Goal: Find specific page/section: Find specific page/section

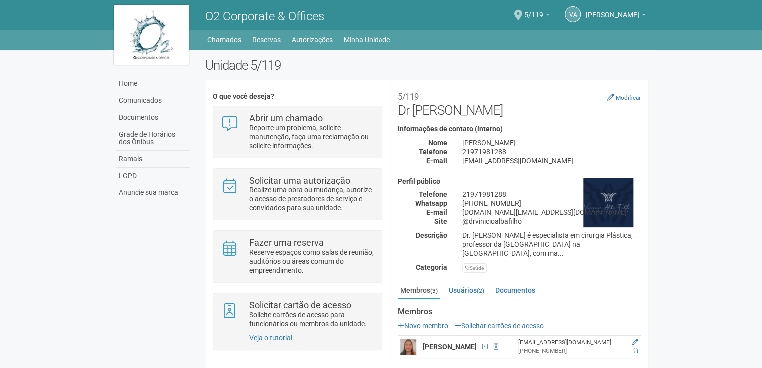
click at [524, 17] on link "5/119" at bounding box center [536, 16] width 25 height 8
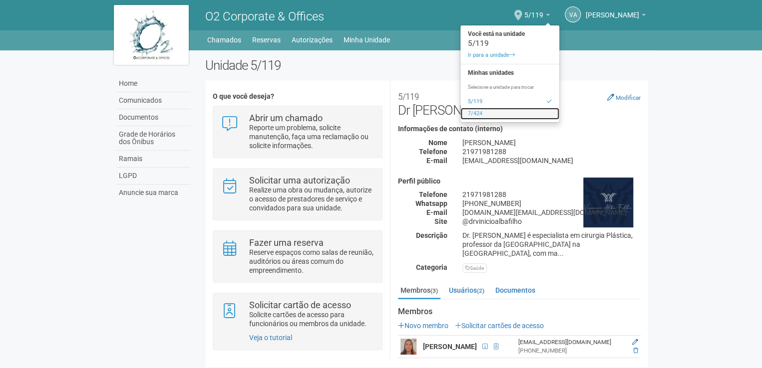
click at [488, 113] on link "7/424" at bounding box center [509, 114] width 99 height 12
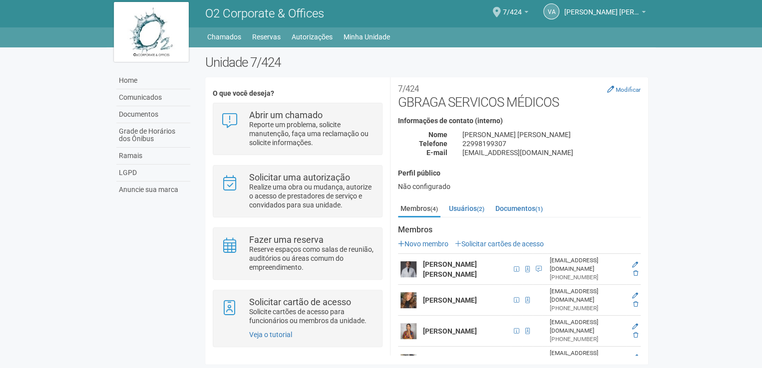
scroll to position [6, 0]
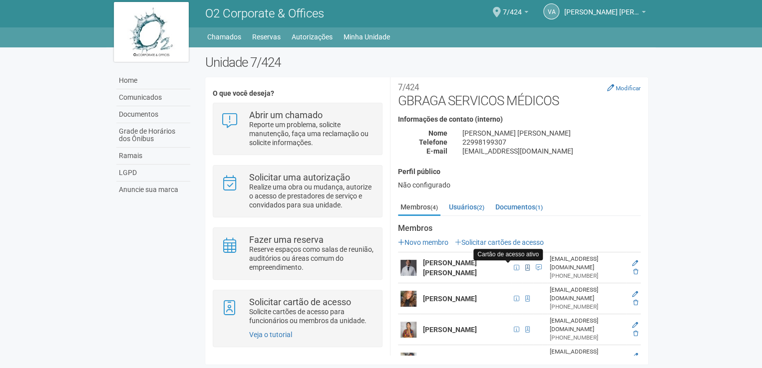
click at [525, 265] on span at bounding box center [527, 268] width 4 height 6
click at [401, 265] on img at bounding box center [408, 268] width 16 height 16
click at [407, 267] on img at bounding box center [408, 268] width 16 height 16
click at [399, 314] on td at bounding box center [409, 329] width 22 height 31
click at [448, 326] on strong "[PERSON_NAME]" at bounding box center [450, 330] width 54 height 8
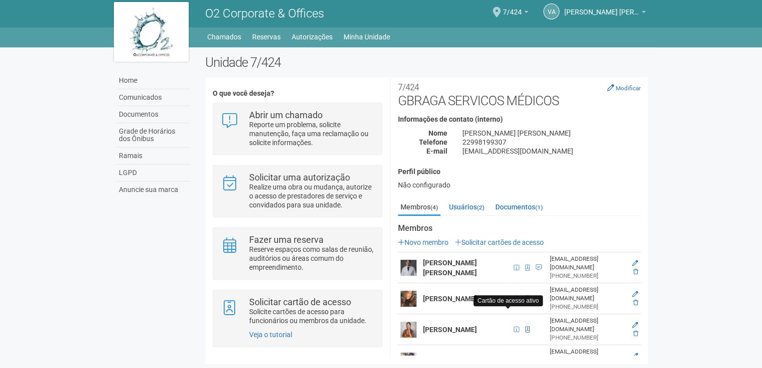
click at [525, 327] on span at bounding box center [527, 330] width 4 height 6
